Goal: Task Accomplishment & Management: Use online tool/utility

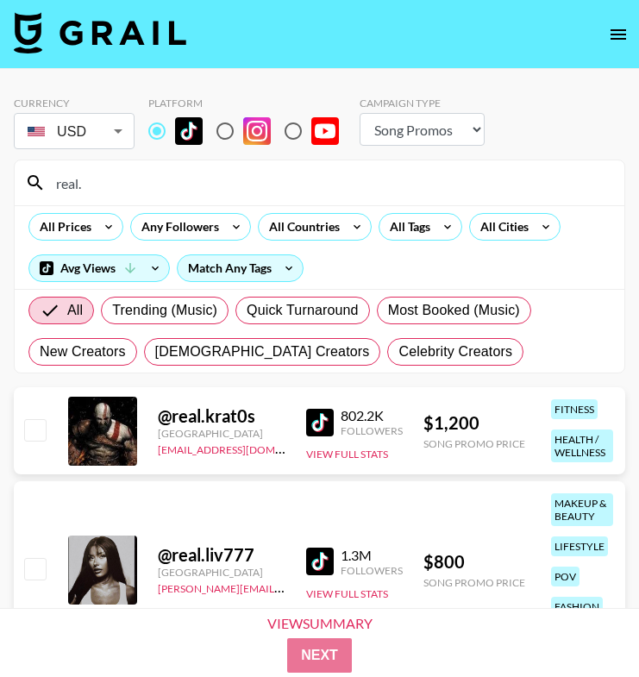
select select "Song"
click at [133, 192] on input "real." at bounding box center [330, 183] width 568 height 28
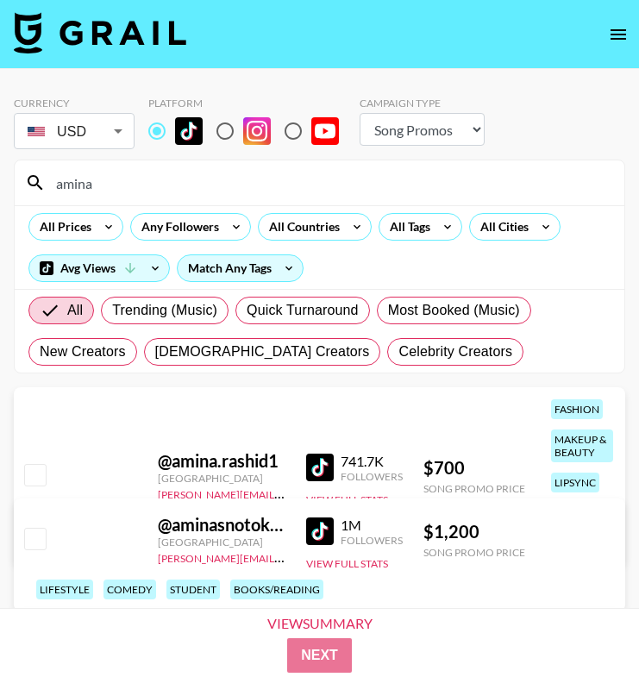
type input "amina"
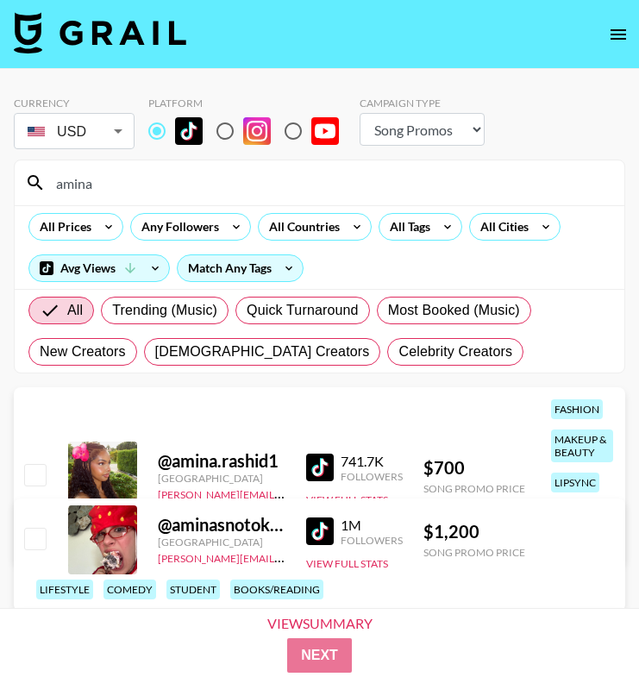
click at [143, 200] on div "amina" at bounding box center [320, 182] width 610 height 45
click at [145, 183] on input "amina" at bounding box center [330, 183] width 568 height 28
click at [145, 182] on input "amina" at bounding box center [330, 183] width 568 height 28
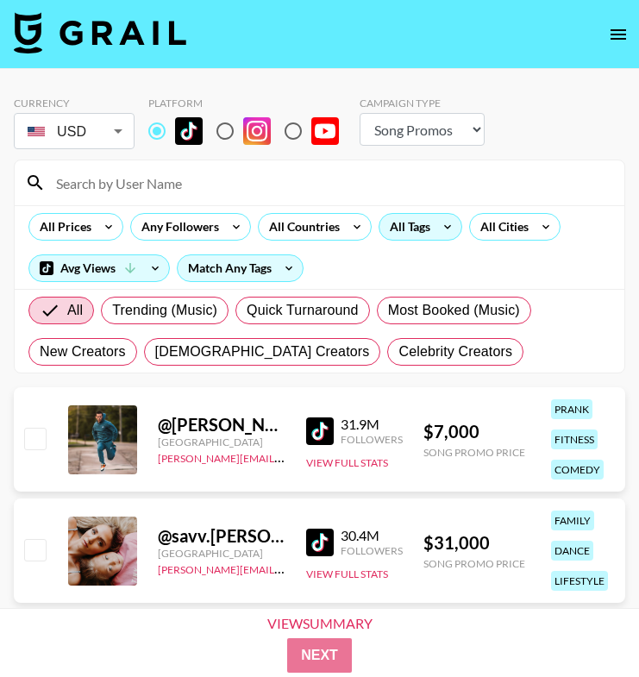
click at [399, 223] on div "All Tags" at bounding box center [407, 227] width 54 height 26
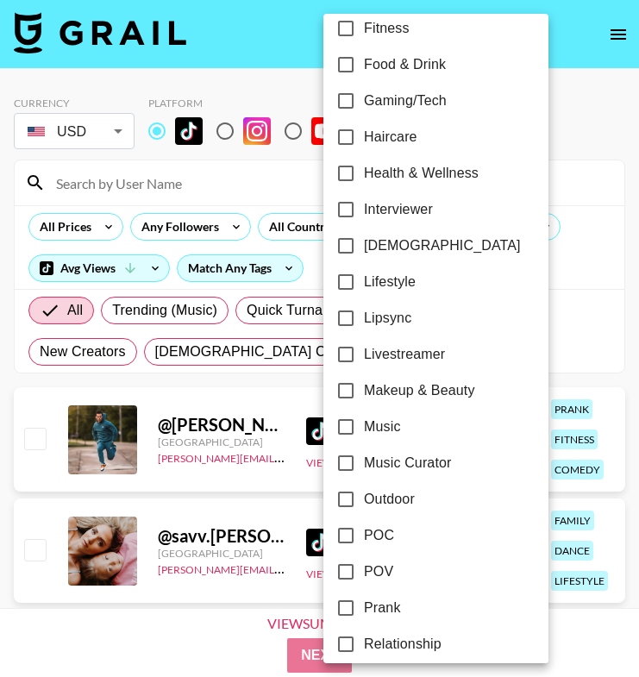
scroll to position [646, 0]
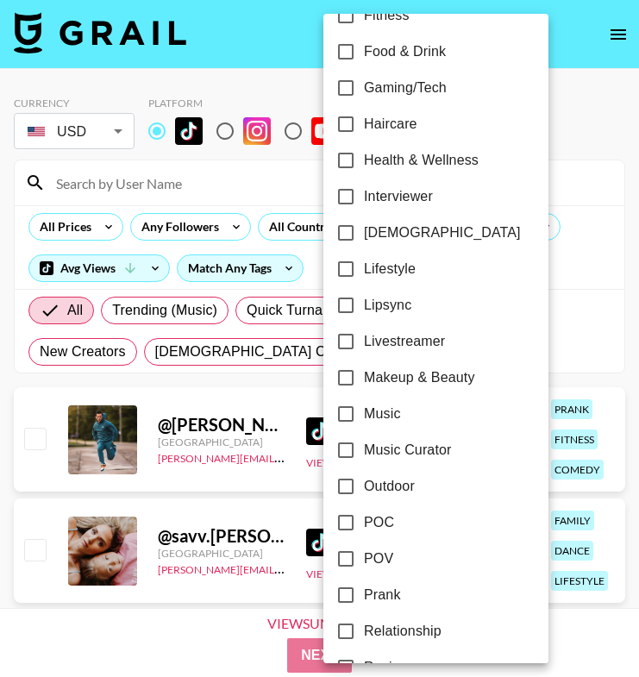
click at [348, 373] on input "Makeup & Beauty" at bounding box center [346, 378] width 36 height 36
checkbox input "true"
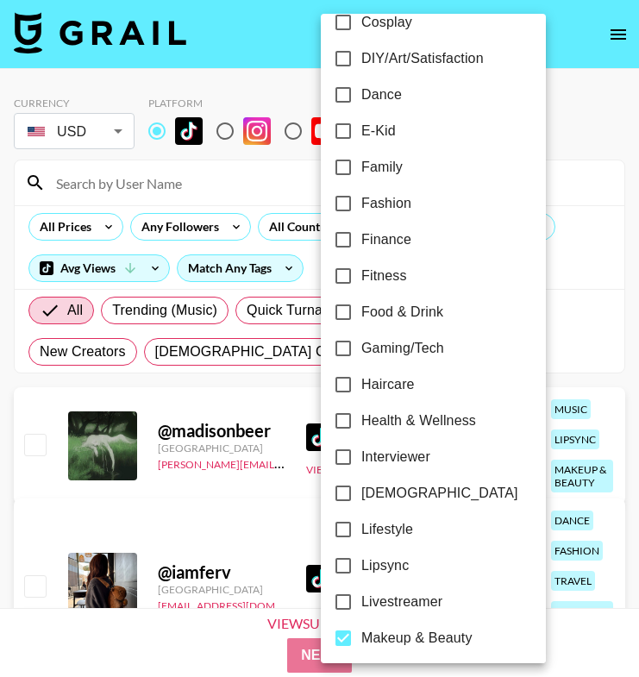
scroll to position [456, 0]
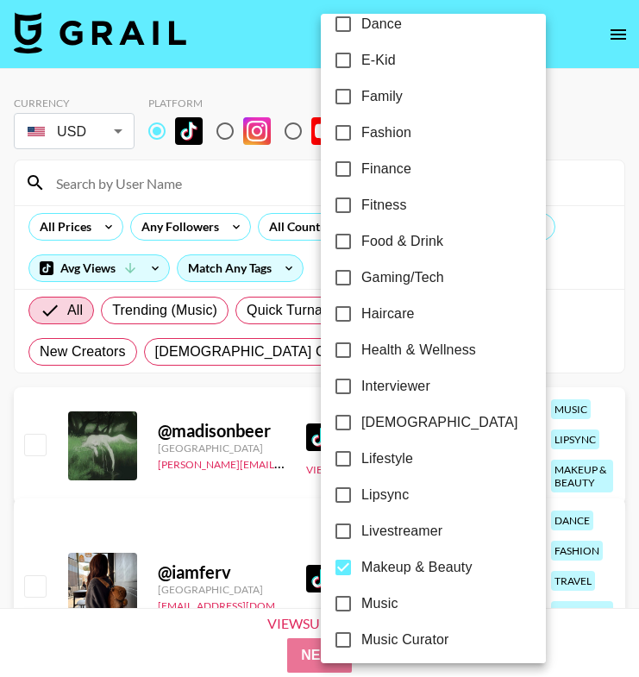
click at [335, 489] on input "Lipsync" at bounding box center [343, 495] width 36 height 36
checkbox input "true"
click at [280, 78] on div at bounding box center [319, 338] width 639 height 677
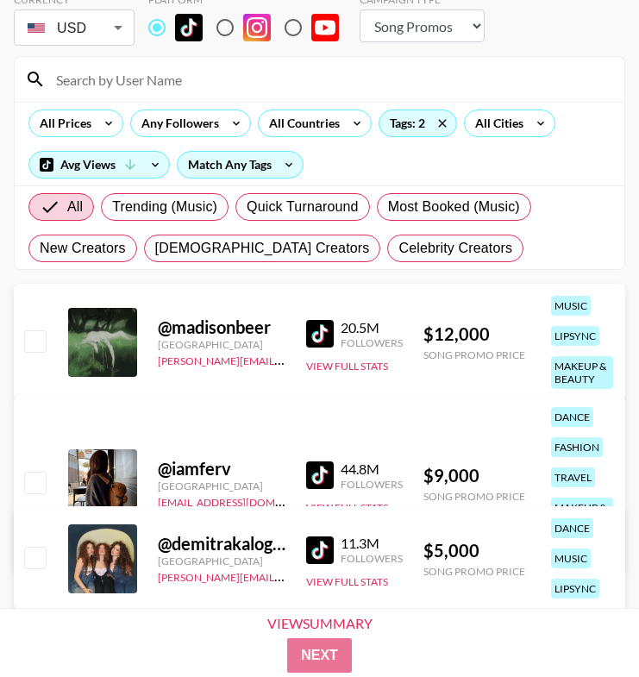
scroll to position [0, 0]
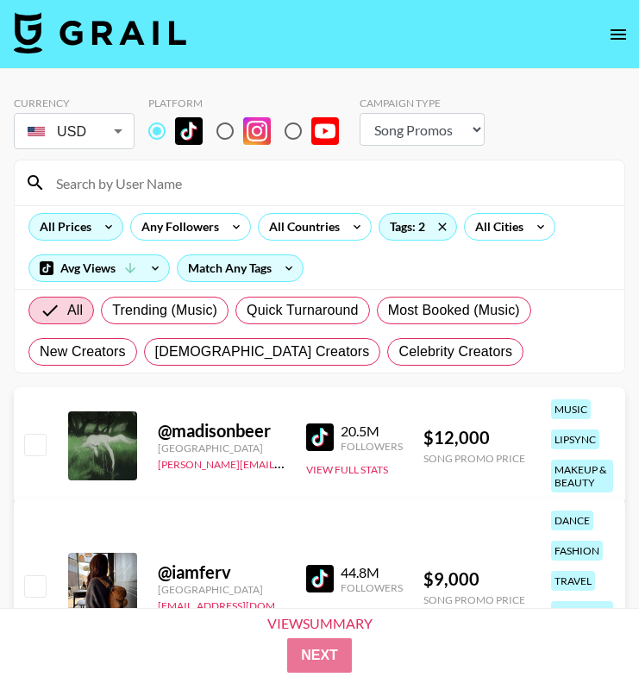
click at [96, 215] on div "All Prices" at bounding box center [75, 227] width 95 height 28
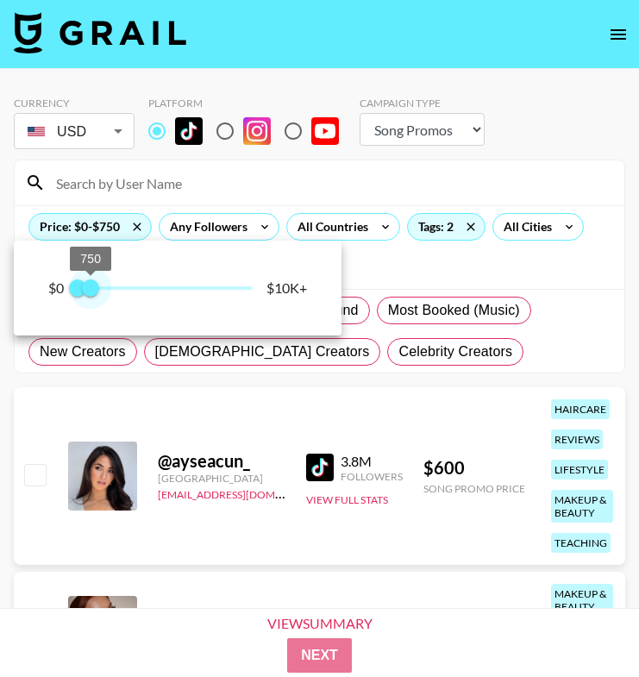
type input "1000"
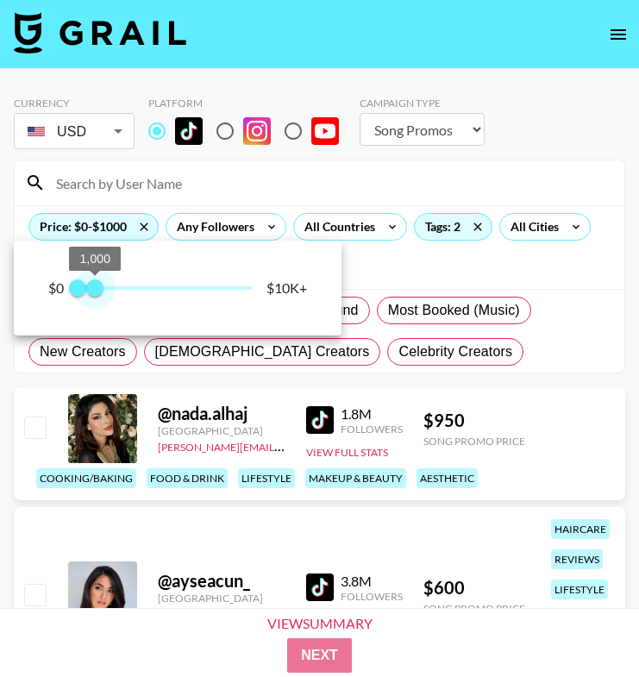
drag, startPoint x: 250, startPoint y: 284, endPoint x: 95, endPoint y: 286, distance: 155.3
click at [95, 286] on span "1,000" at bounding box center [94, 287] width 17 height 17
click at [318, 576] on div at bounding box center [319, 338] width 639 height 677
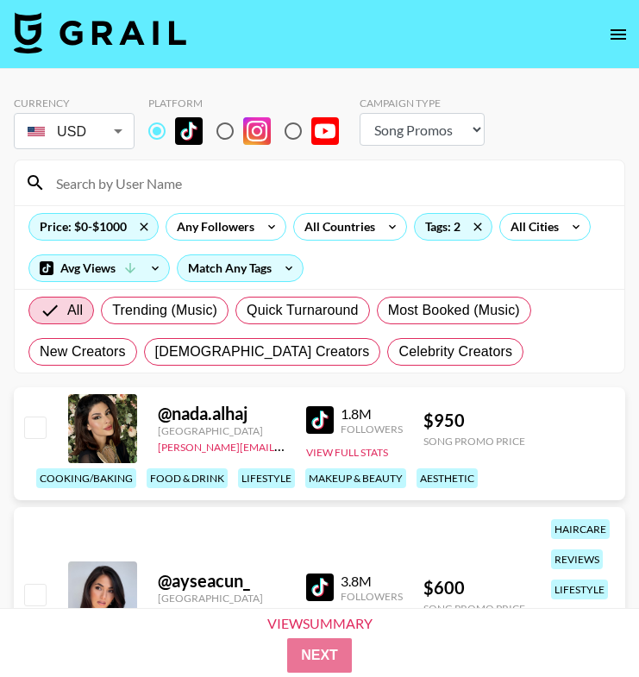
click at [314, 577] on img at bounding box center [320, 588] width 28 height 28
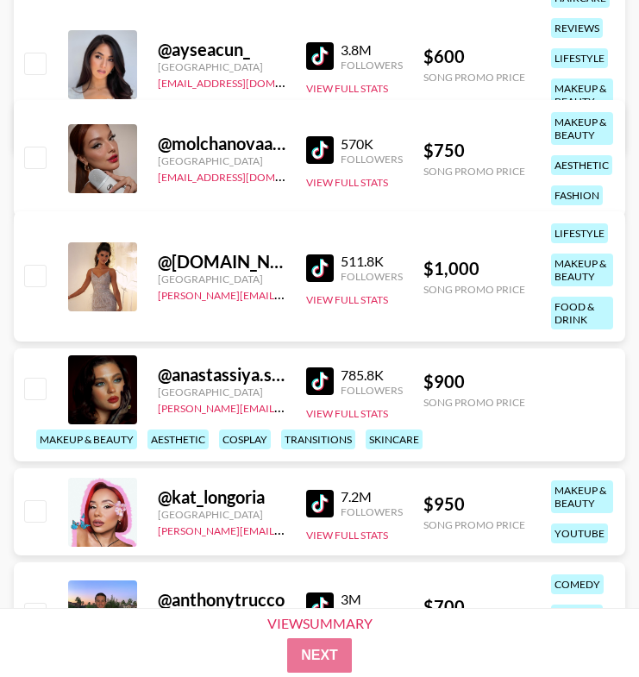
scroll to position [512, 0]
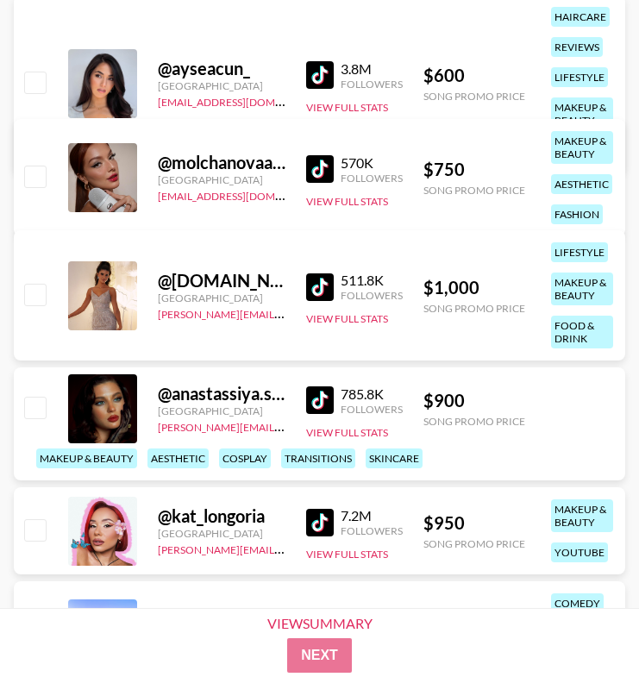
click at [317, 174] on img at bounding box center [320, 169] width 28 height 28
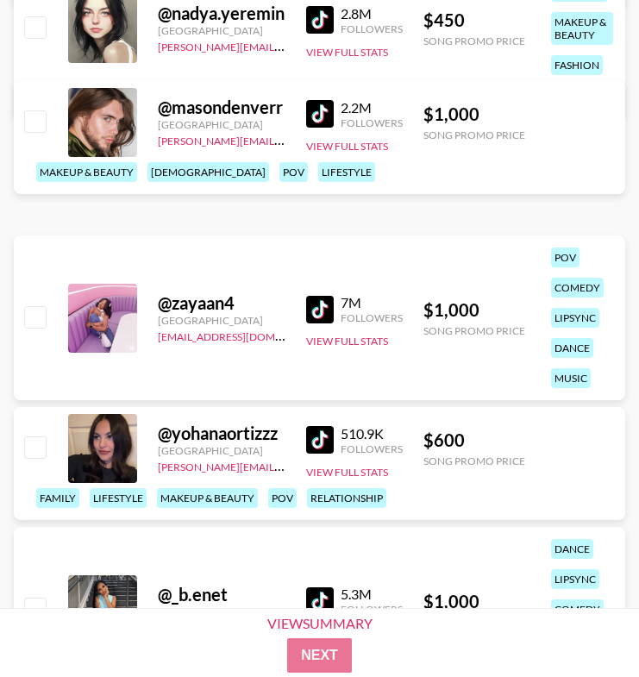
scroll to position [2251, 0]
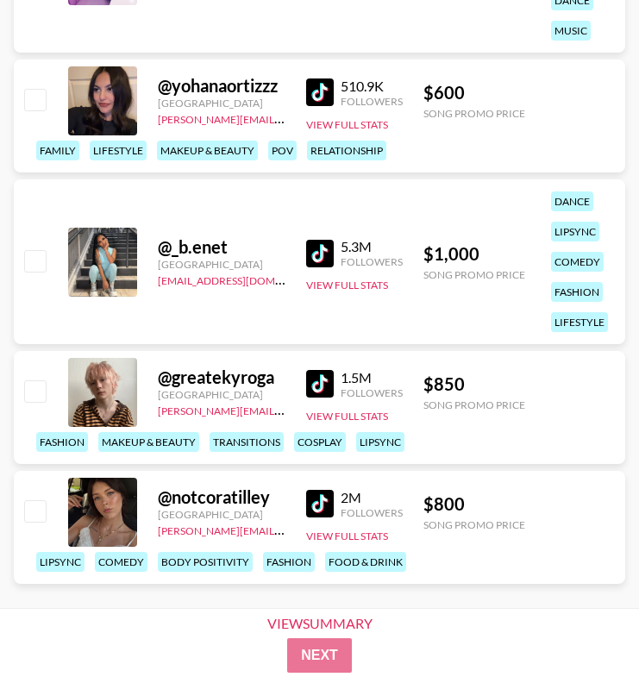
click at [320, 95] on img at bounding box center [320, 92] width 28 height 28
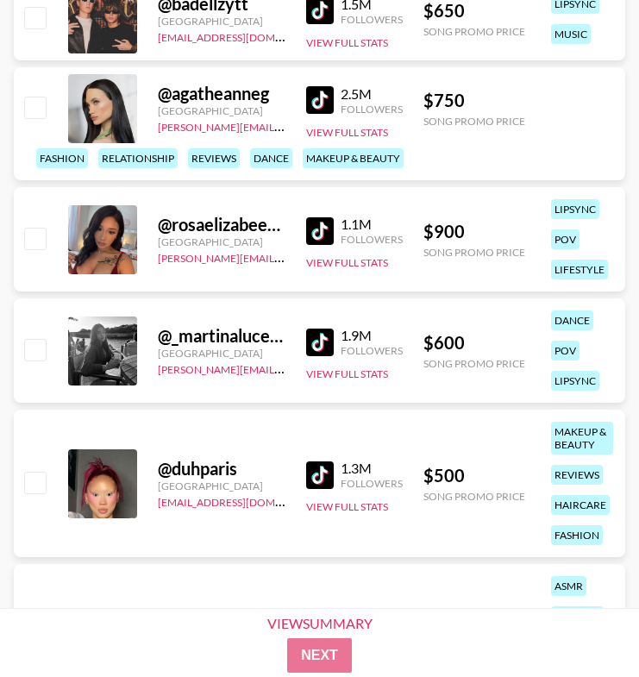
scroll to position [4855, 0]
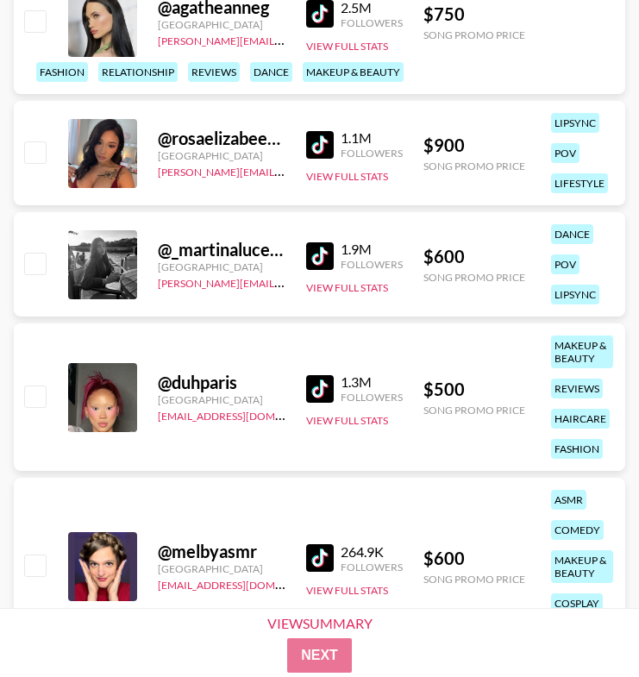
click at [309, 143] on img at bounding box center [320, 145] width 28 height 28
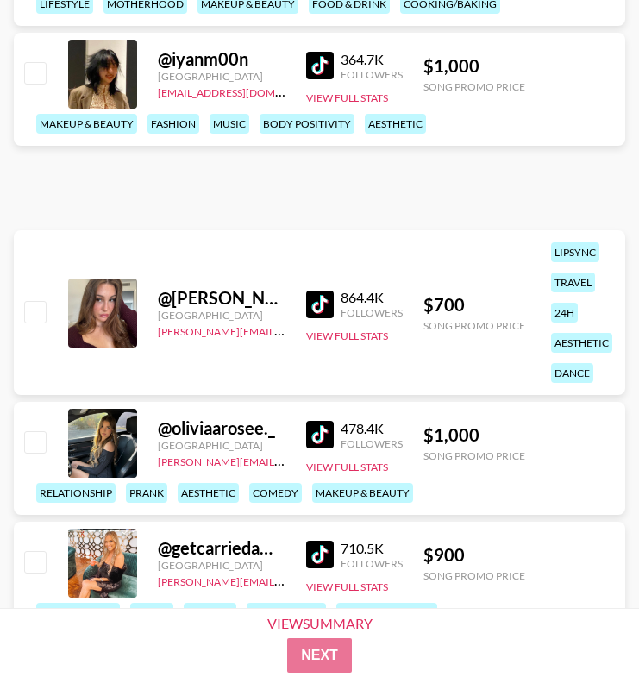
scroll to position [6865, 0]
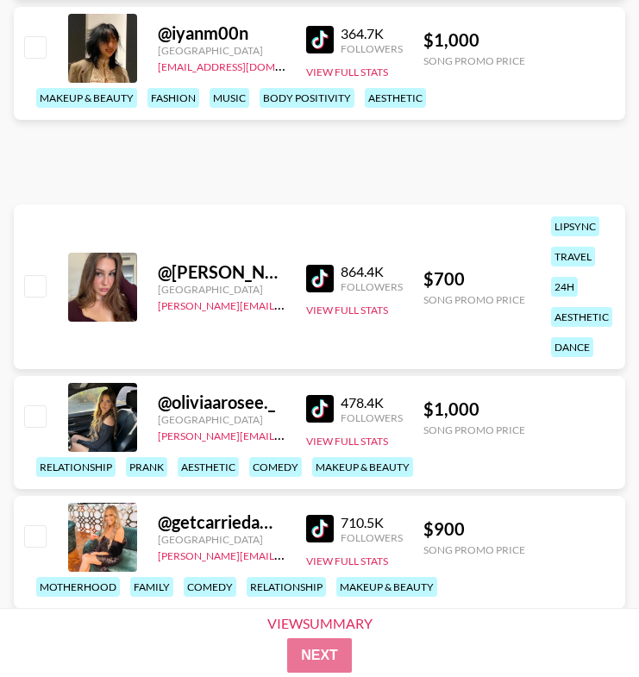
click at [315, 281] on img at bounding box center [320, 279] width 28 height 28
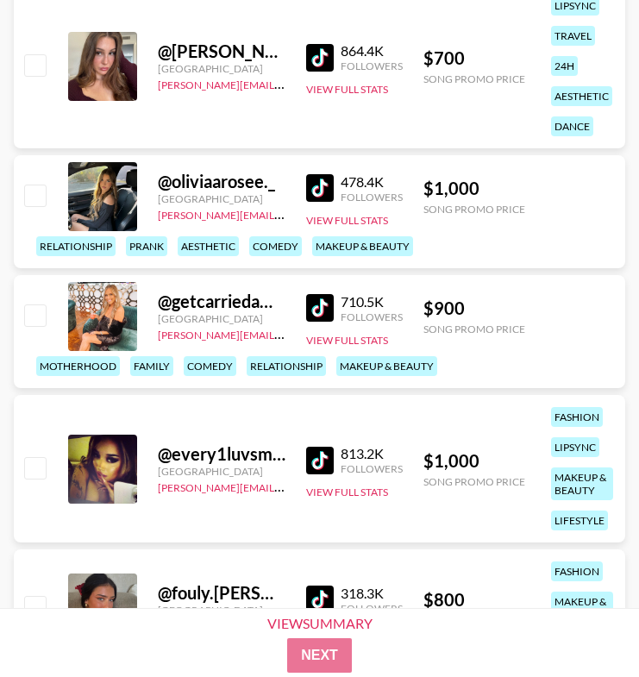
scroll to position [7397, 0]
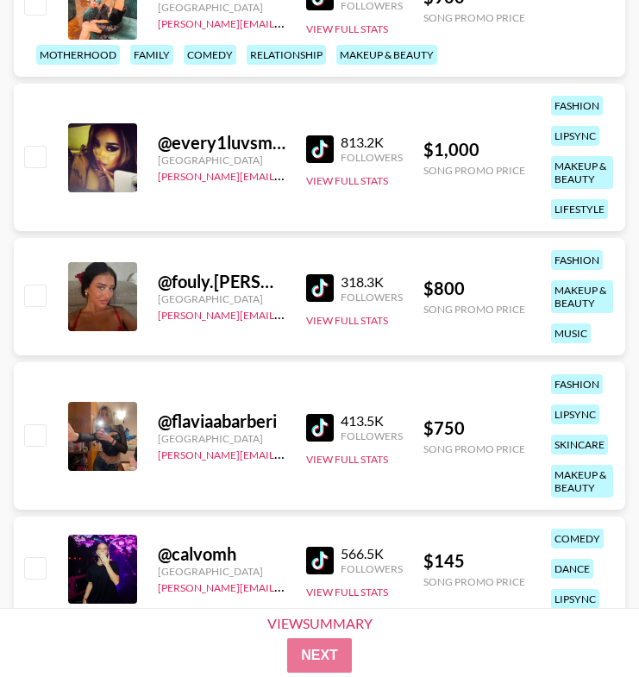
click at [306, 281] on img at bounding box center [320, 288] width 28 height 28
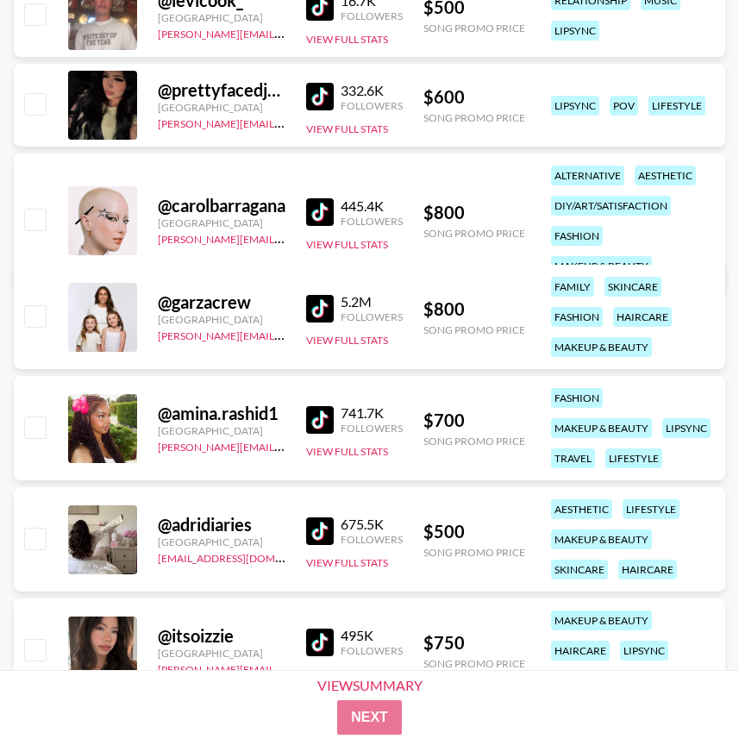
scroll to position [11562, 0]
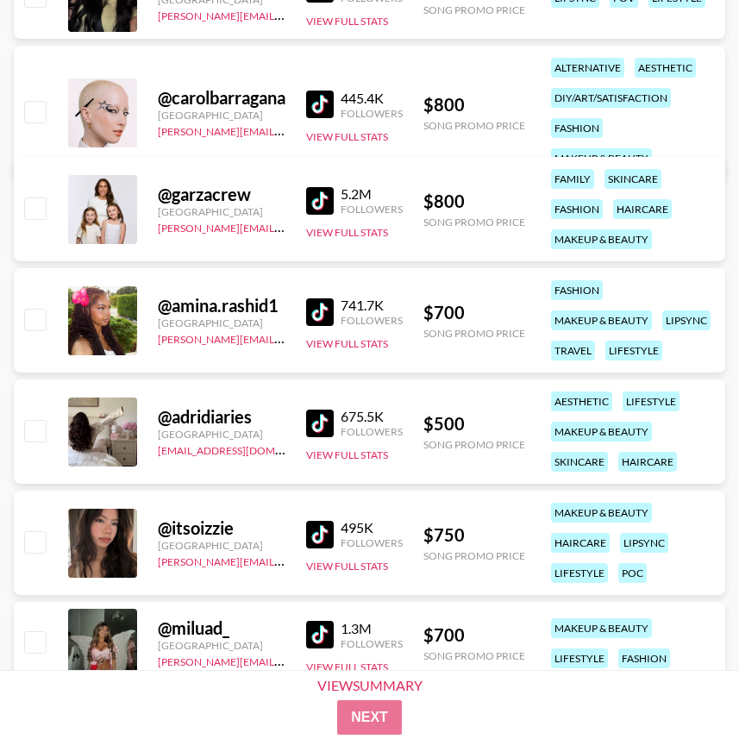
click at [312, 531] on img at bounding box center [320, 535] width 28 height 28
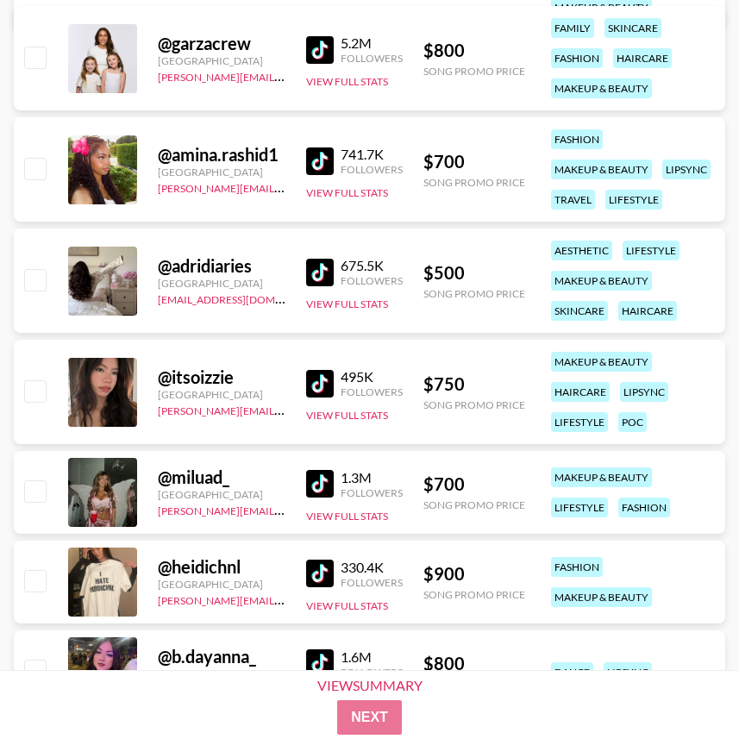
scroll to position [12024, 0]
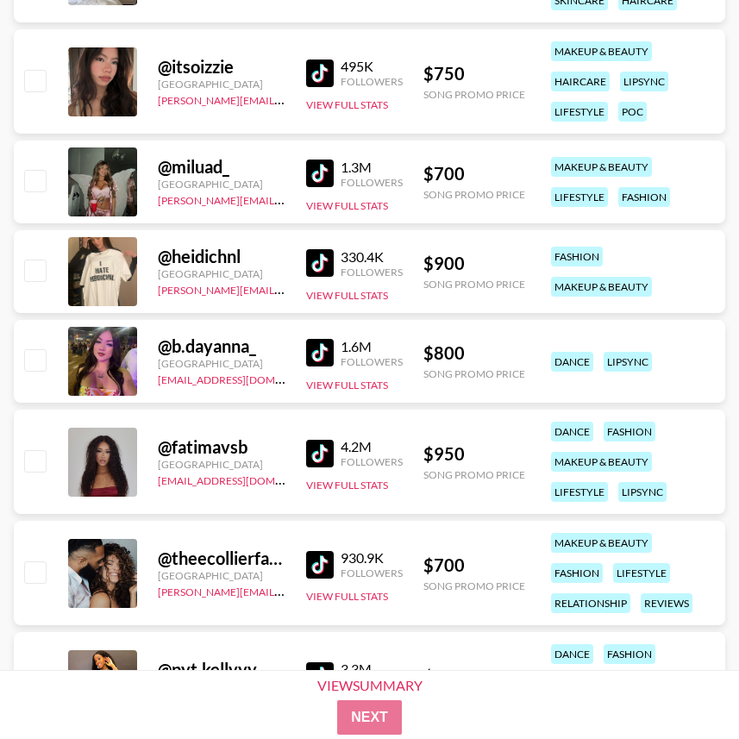
click at [316, 181] on img at bounding box center [320, 174] width 28 height 28
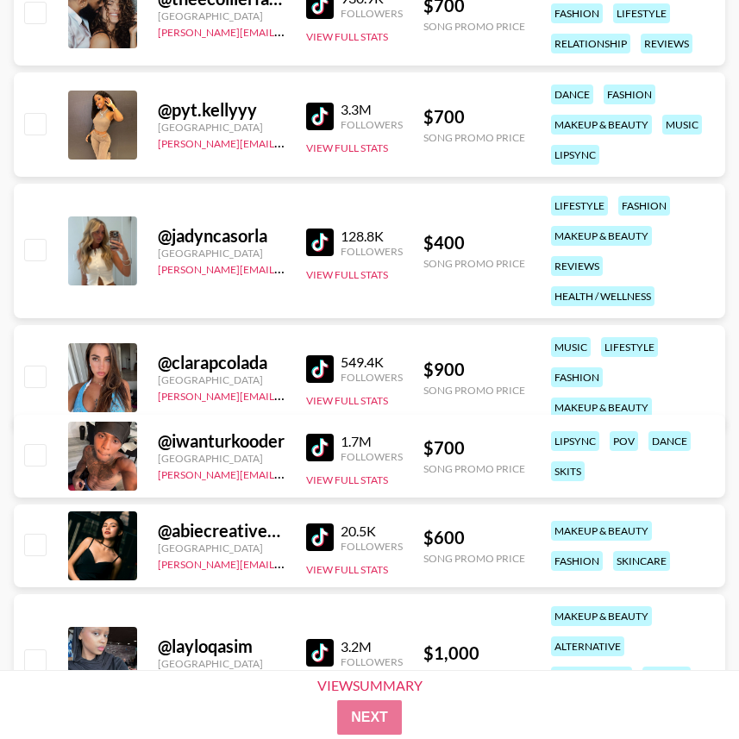
scroll to position [12553, 0]
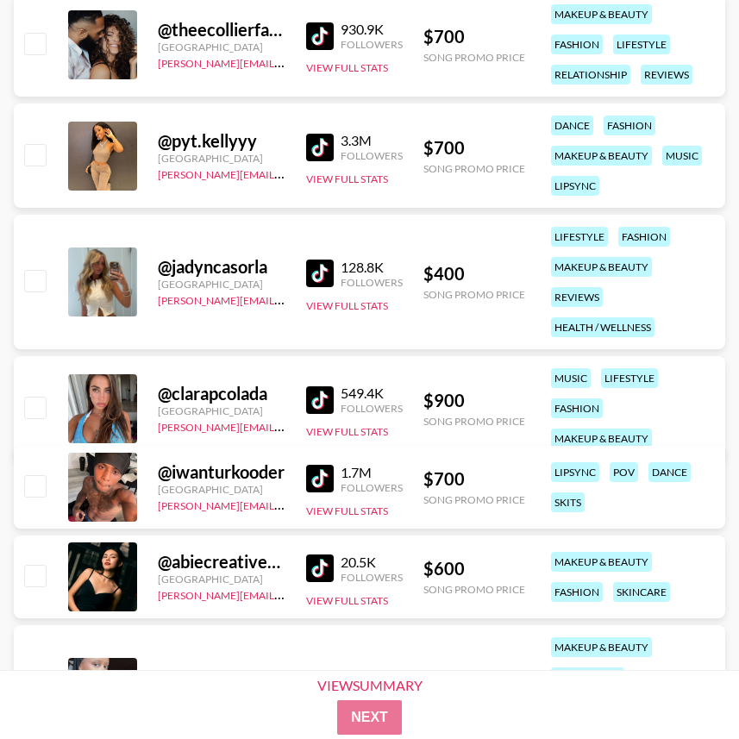
click at [320, 147] on img at bounding box center [320, 148] width 28 height 28
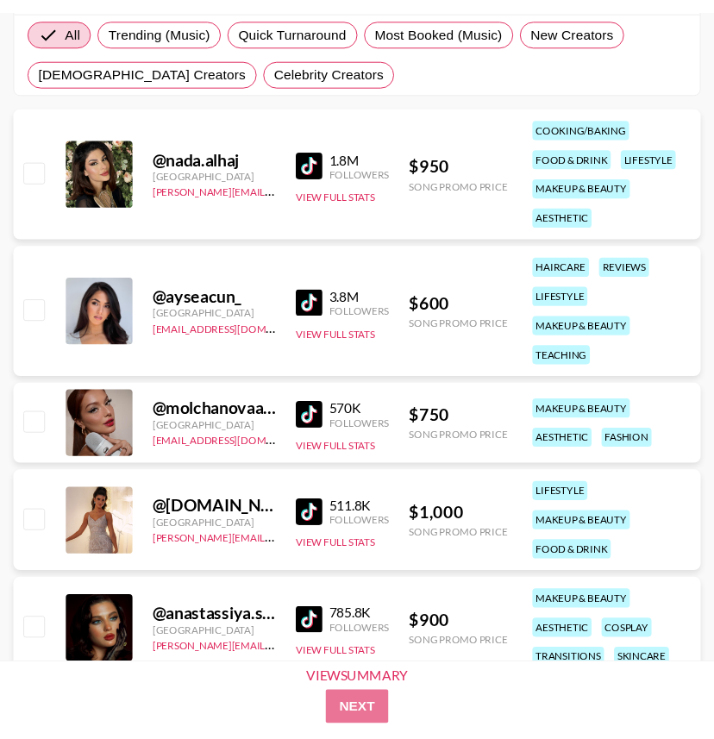
scroll to position [0, 0]
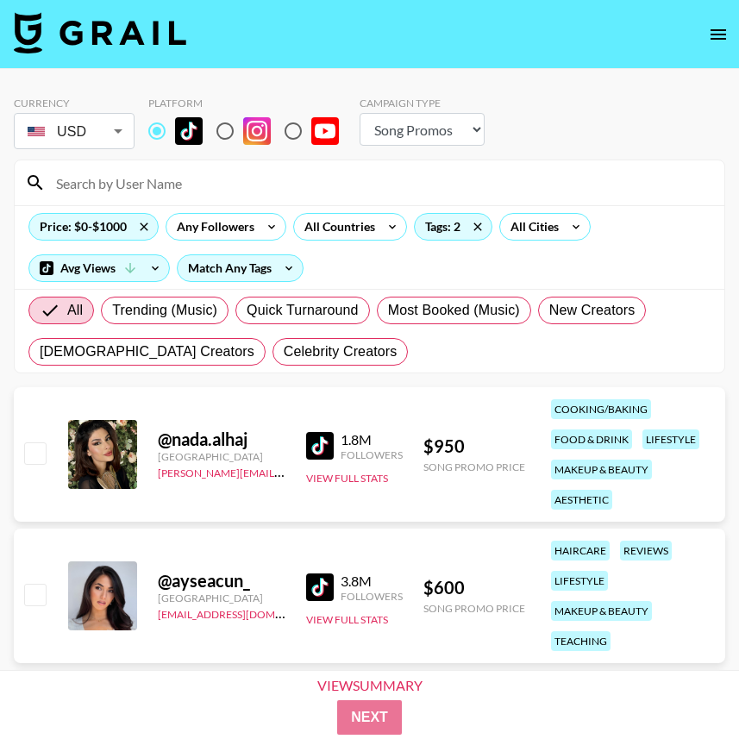
click at [147, 182] on input at bounding box center [380, 183] width 668 height 28
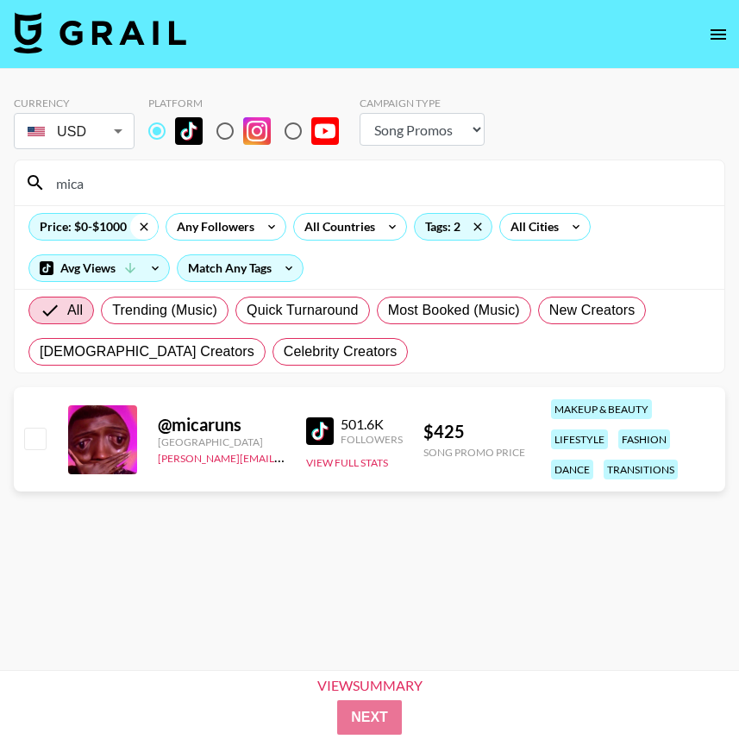
click at [138, 227] on icon at bounding box center [144, 227] width 28 height 26
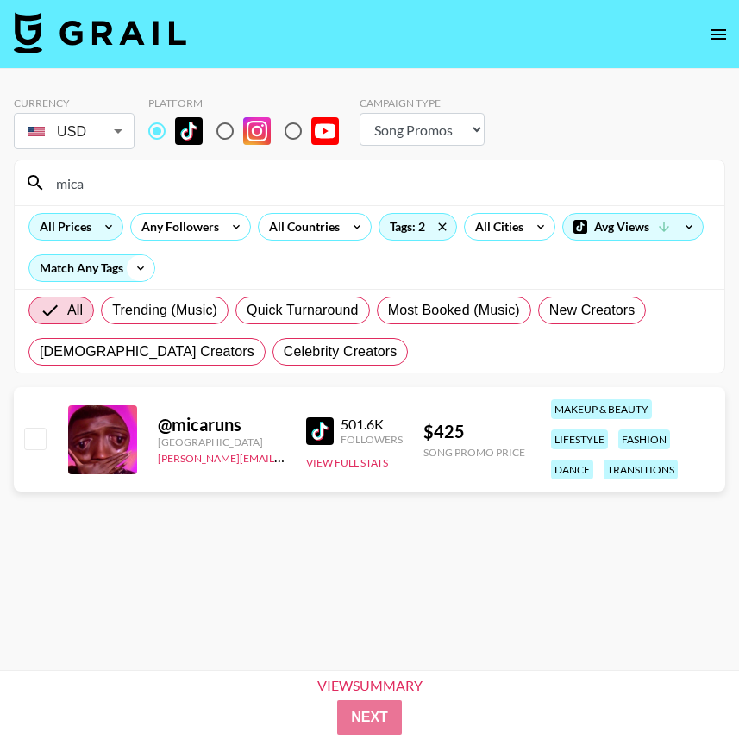
click at [138, 259] on icon at bounding box center [141, 268] width 28 height 26
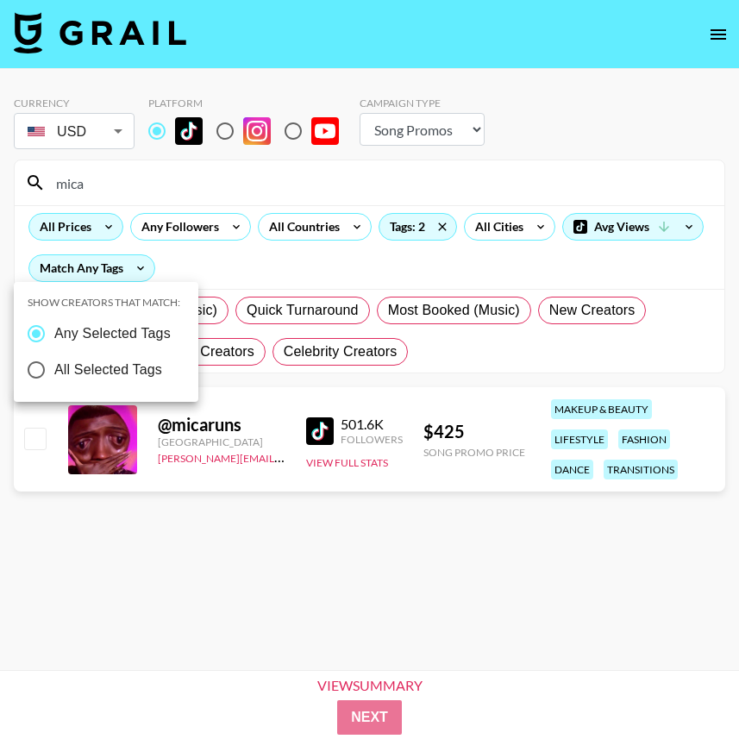
click at [85, 338] on span "Any Selected Tags" at bounding box center [112, 333] width 116 height 21
click at [54, 338] on input "Any Selected Tags" at bounding box center [36, 334] width 36 height 36
click at [370, 166] on div at bounding box center [369, 369] width 739 height 739
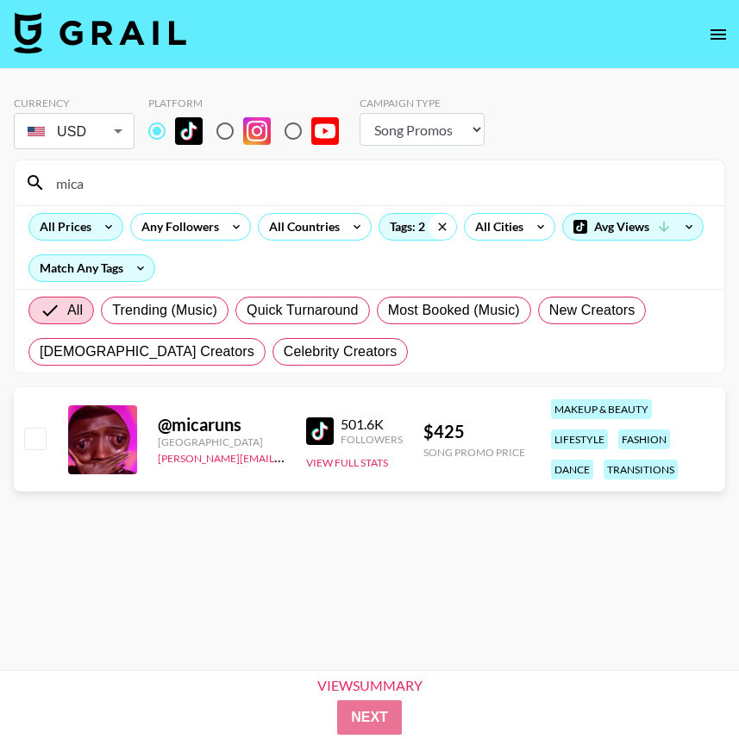
click at [441, 221] on icon at bounding box center [443, 227] width 28 height 26
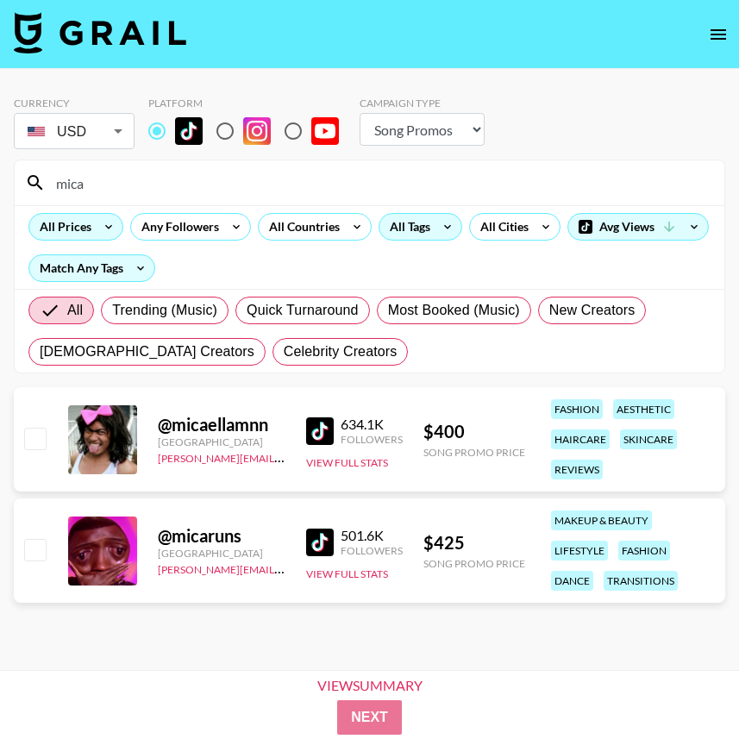
click at [211, 200] on div "mica" at bounding box center [370, 182] width 710 height 45
click at [211, 182] on input "mica" at bounding box center [380, 183] width 668 height 28
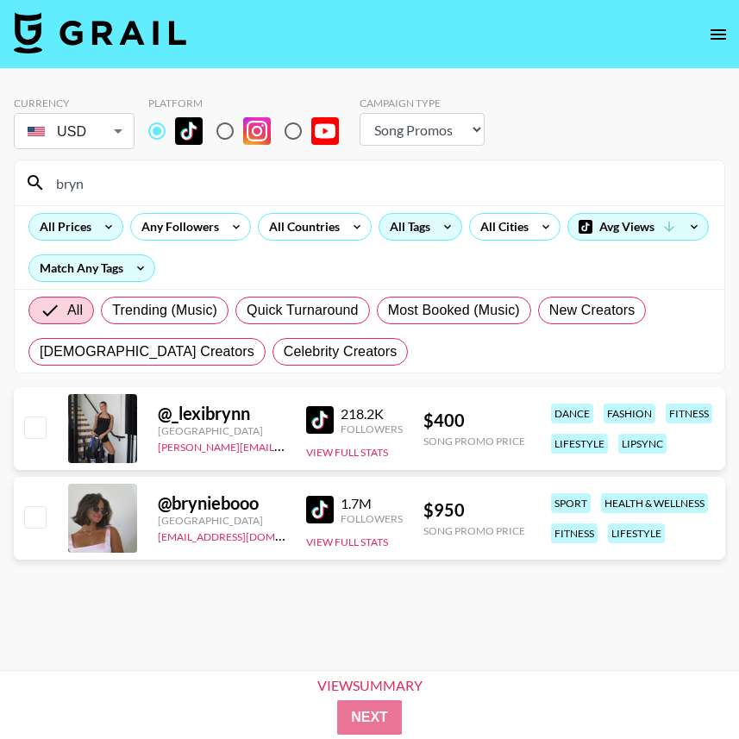
type input "bryn"
click at [312, 514] on img at bounding box center [320, 510] width 28 height 28
